Goal: Information Seeking & Learning: Check status

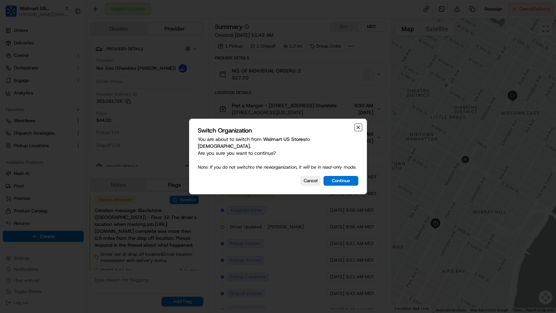
click at [359, 127] on icon "button" at bounding box center [358, 128] width 6 height 6
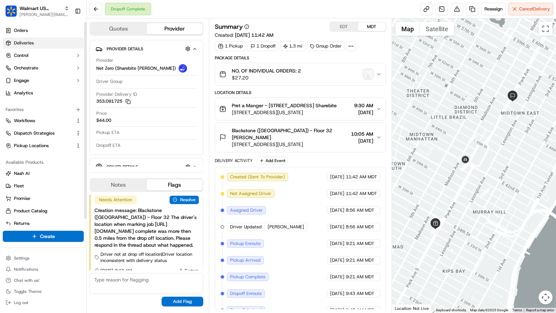
click at [34, 44] on link "Deliveries" at bounding box center [43, 43] width 81 height 11
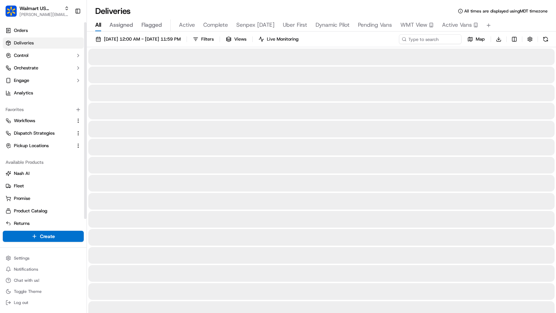
click at [34, 44] on link "Deliveries" at bounding box center [43, 43] width 81 height 11
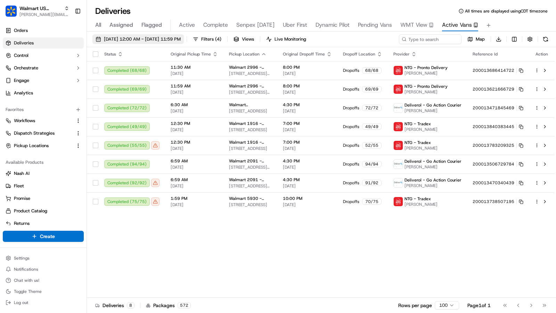
click at [173, 38] on span "[DATE] 12:00 AM - [DATE] 11:59 PM" at bounding box center [142, 39] width 77 height 6
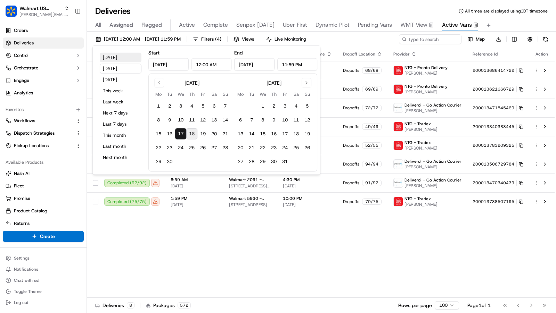
click at [122, 57] on button "Today" at bounding box center [121, 58] width 42 height 10
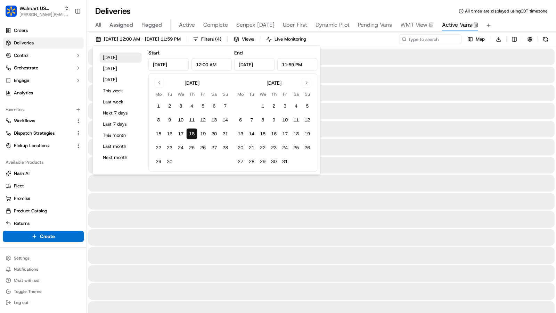
type input "Sep 18, 2025"
click at [519, 18] on div "All Assigned Flagged Active Complete Senpex Today Uber First Dynamic Pilot Pend…" at bounding box center [321, 24] width 469 height 15
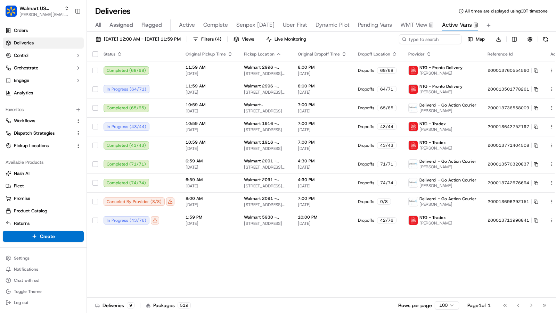
click at [99, 26] on span "All" at bounding box center [98, 25] width 6 height 8
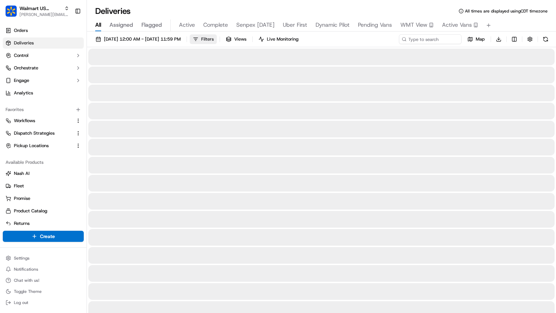
click at [217, 38] on button "Filters" at bounding box center [203, 39] width 27 height 10
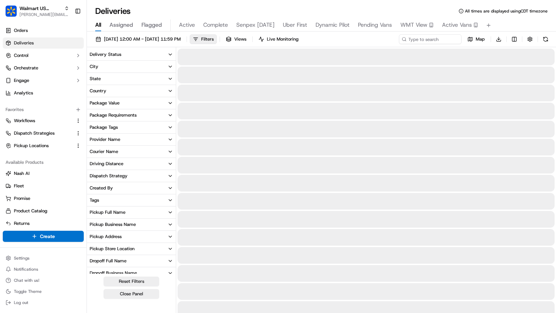
click at [136, 81] on button "State" at bounding box center [131, 79] width 89 height 12
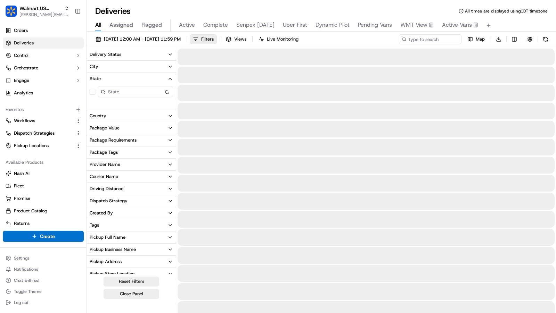
click at [131, 93] on input at bounding box center [135, 91] width 75 height 11
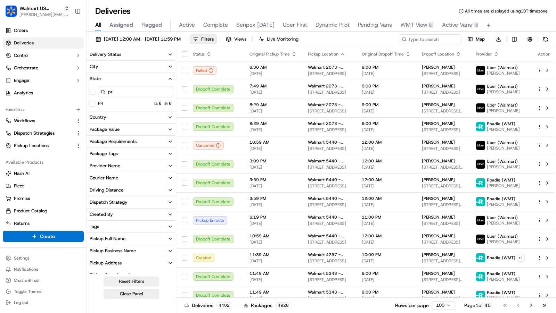
type input "pr"
click at [89, 102] on div "PR 6 6" at bounding box center [131, 103] width 89 height 7
click at [92, 104] on button "PR" at bounding box center [93, 104] width 6 height 6
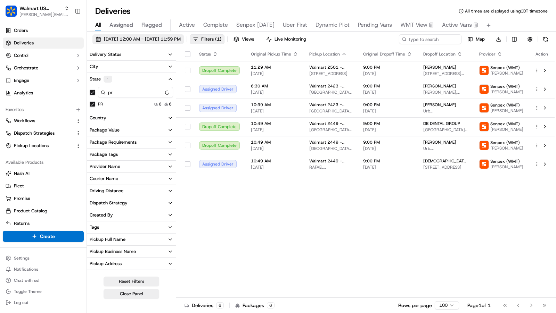
click at [180, 41] on span "[DATE] 12:00 AM - [DATE] 11:59 PM" at bounding box center [142, 39] width 77 height 6
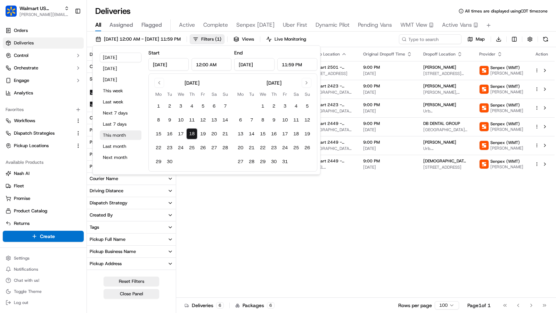
click at [117, 135] on button "This month" at bounding box center [121, 136] width 42 height 10
type input "Sep 1, 2025"
type input "Sep 30, 2025"
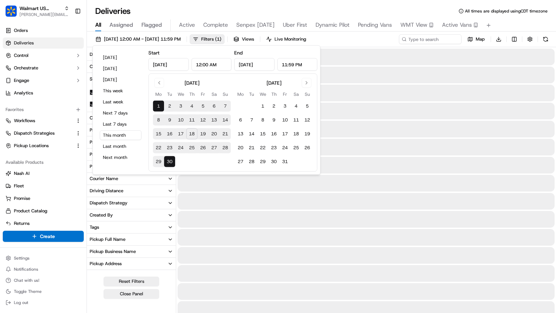
click at [526, 10] on span "All times are displayed using CDT timezone" at bounding box center [506, 11] width 83 height 6
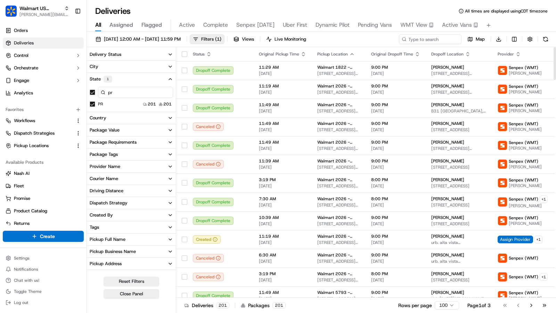
click at [158, 53] on button "Delivery Status" at bounding box center [131, 55] width 89 height 12
